Goal: Task Accomplishment & Management: Understand process/instructions

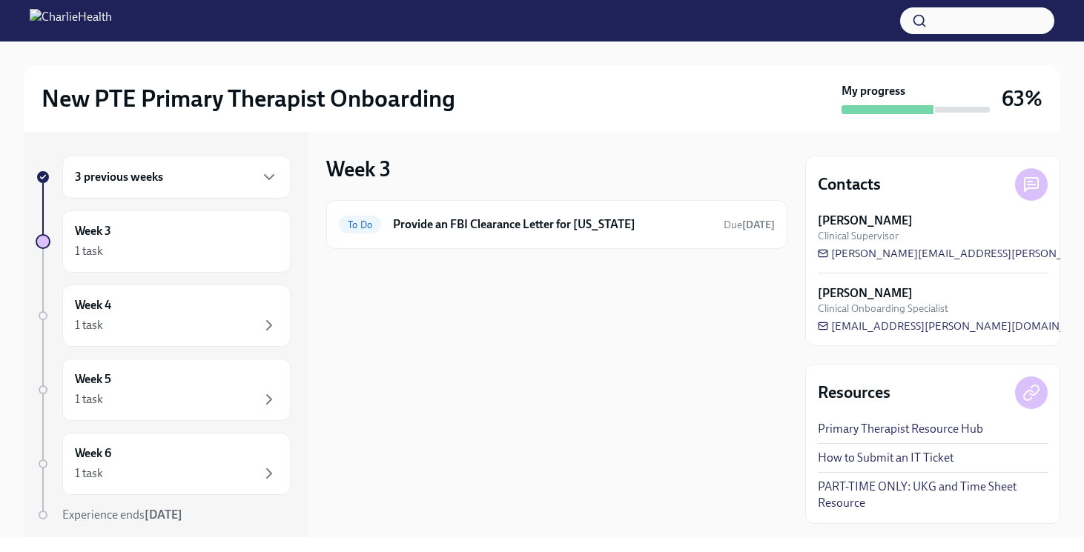
click at [199, 173] on div "3 previous weeks" at bounding box center [176, 177] width 203 height 18
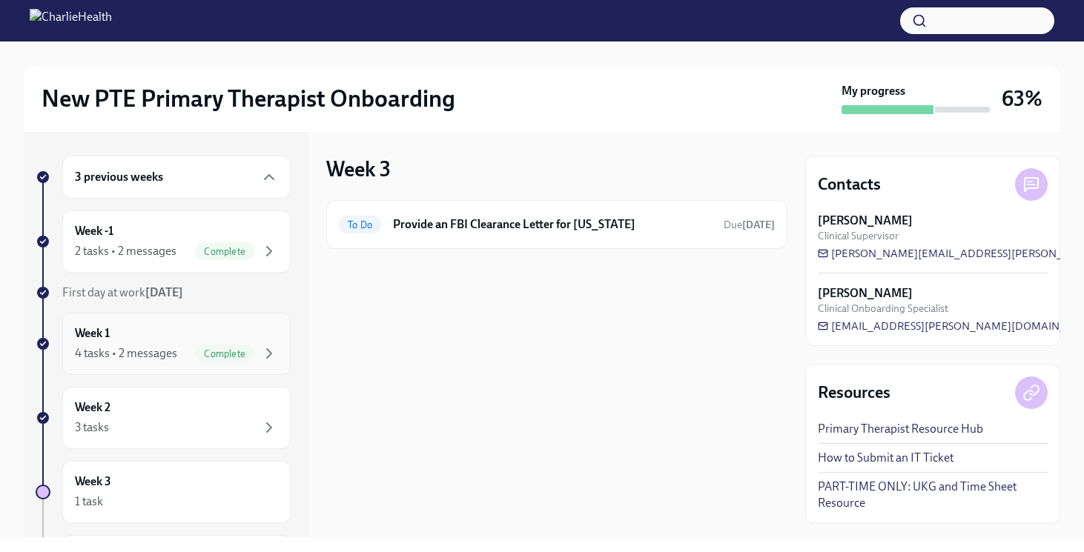
click at [156, 345] on div "4 tasks • 2 messages Complete" at bounding box center [176, 354] width 203 height 18
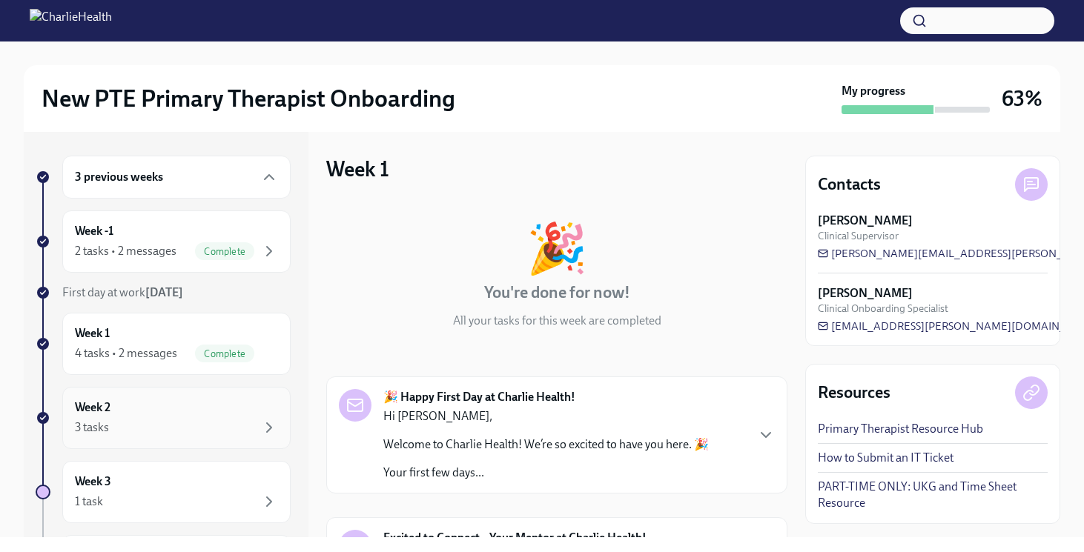
click at [153, 400] on div "Week 2 3 tasks" at bounding box center [176, 418] width 203 height 37
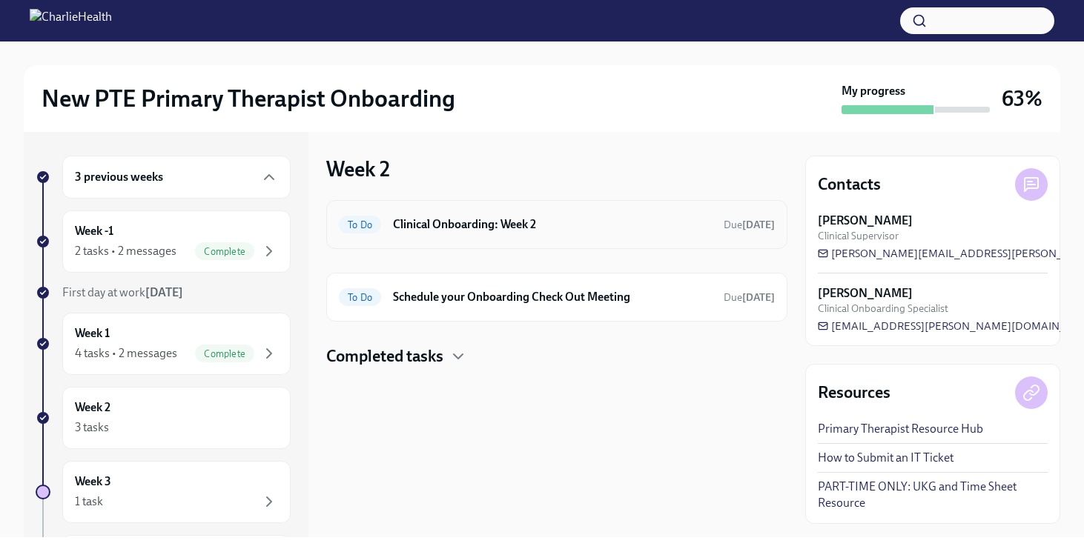
click at [459, 229] on h6 "Clinical Onboarding: Week 2" at bounding box center [552, 224] width 319 height 16
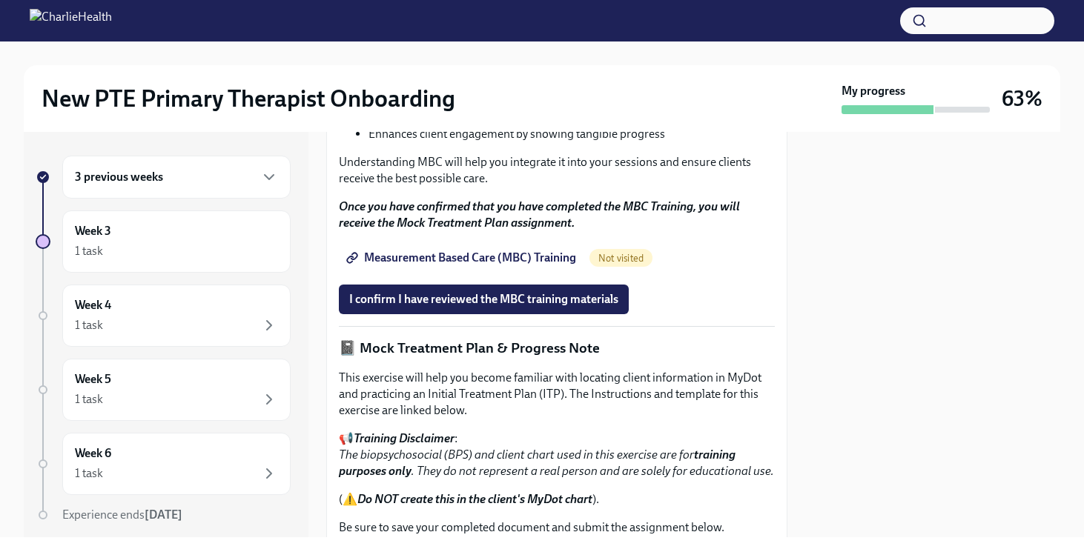
scroll to position [856, 0]
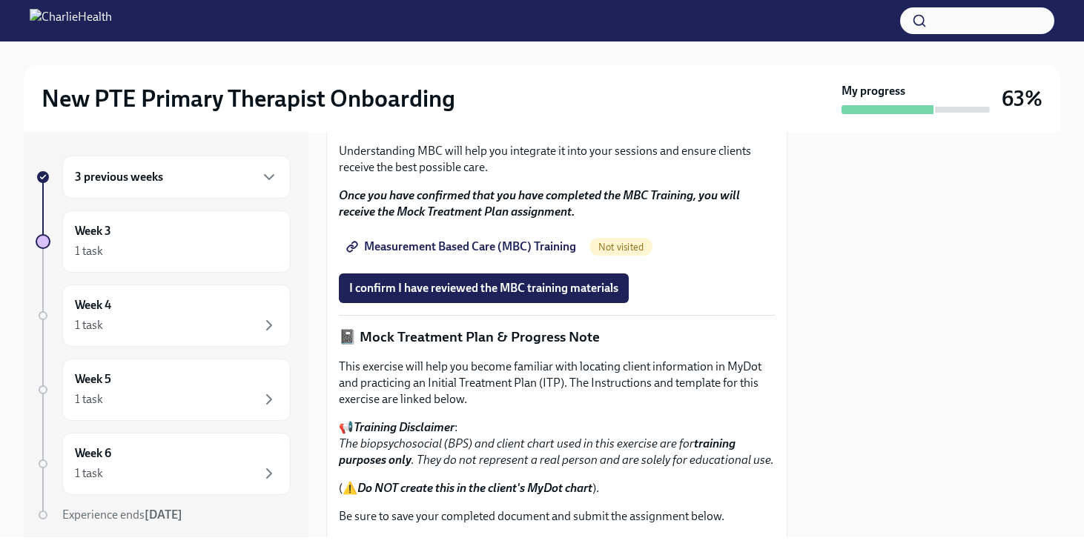
click at [425, 254] on span "Measurement Based Care (MBC) Training" at bounding box center [462, 246] width 227 height 15
